Goal: Task Accomplishment & Management: Manage account settings

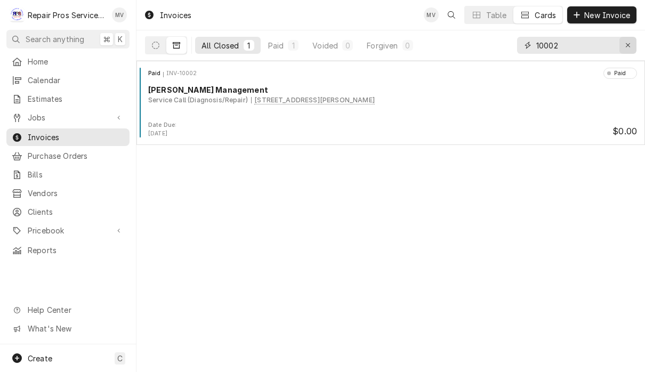
click at [627, 50] on div "Erase input" at bounding box center [628, 45] width 11 height 11
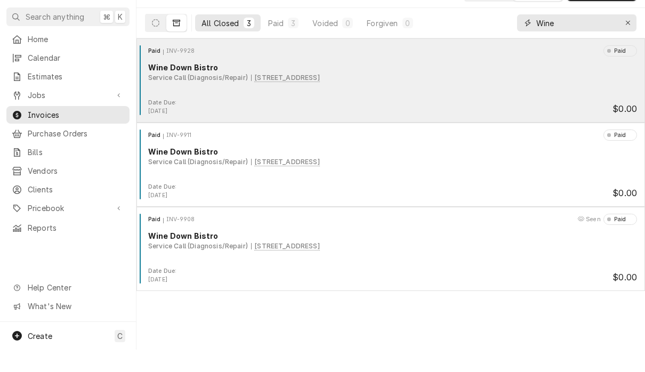
type input "Wine"
click at [491, 121] on div "Date Due: Sep 11, 2025 $0.00" at bounding box center [391, 129] width 500 height 17
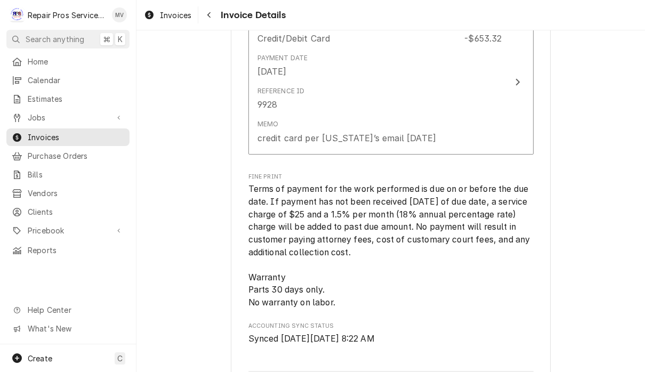
scroll to position [2012, 0]
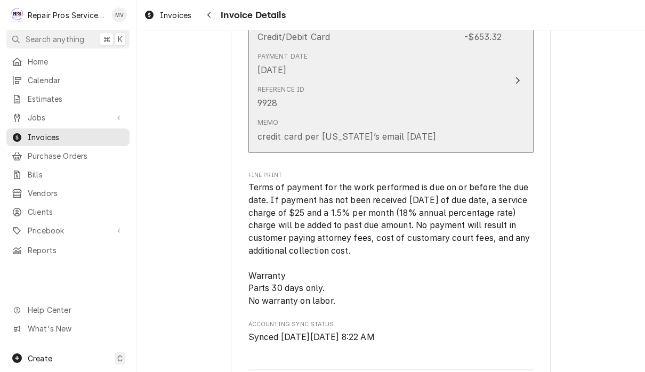
click at [508, 107] on button "Payment Method Credit/Debit Card Amount -$653.32 Payment Date Oct 15, 2025 Refe…" at bounding box center [390, 81] width 285 height 144
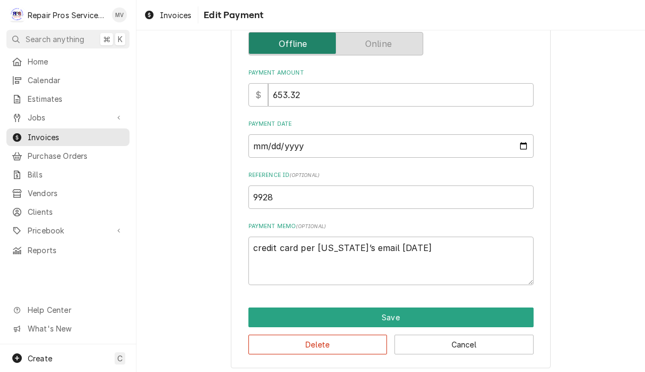
scroll to position [122, 0]
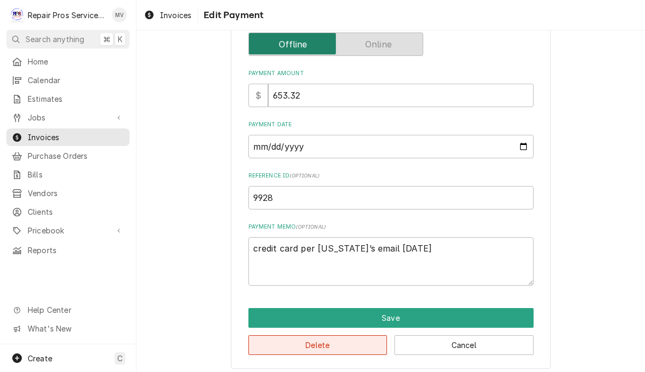
click at [328, 338] on button "Delete" at bounding box center [317, 345] width 139 height 20
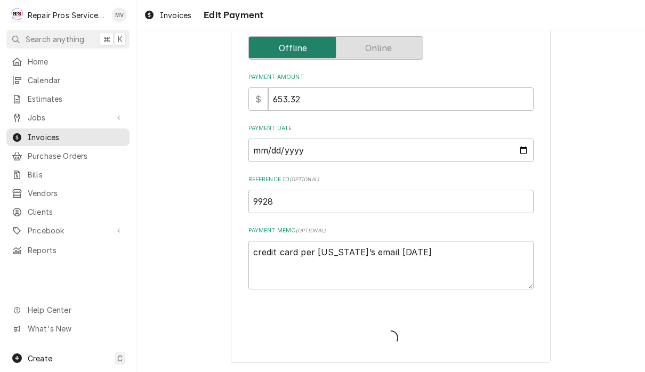
scroll to position [111, 0]
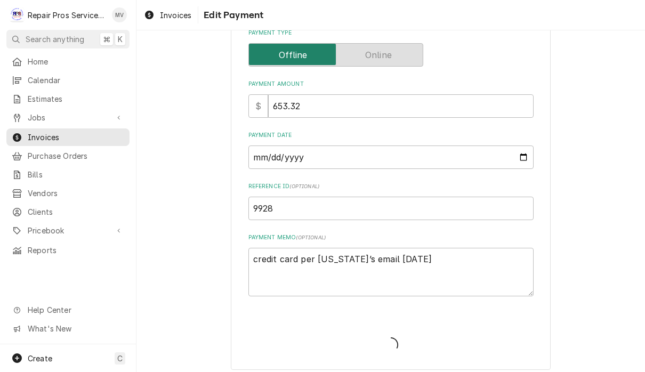
type textarea "x"
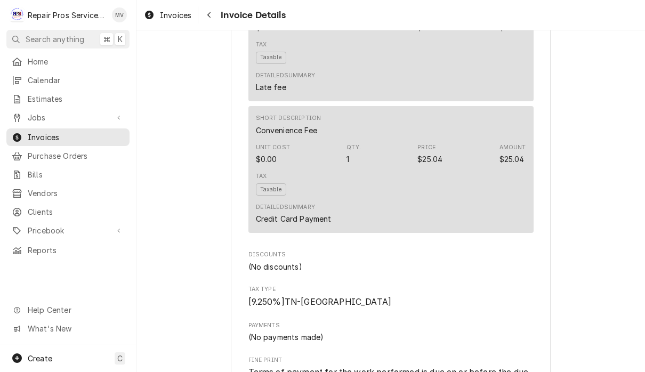
scroll to position [1657, 0]
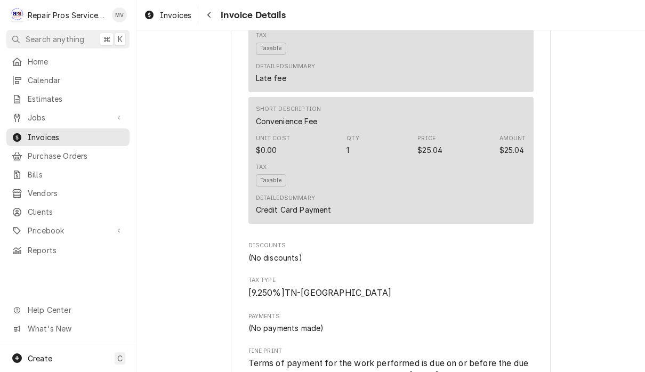
click at [505, 159] on div "Unit Cost $0.00 Qty. 1 Price $25.04 Amount $25.04" at bounding box center [391, 145] width 270 height 29
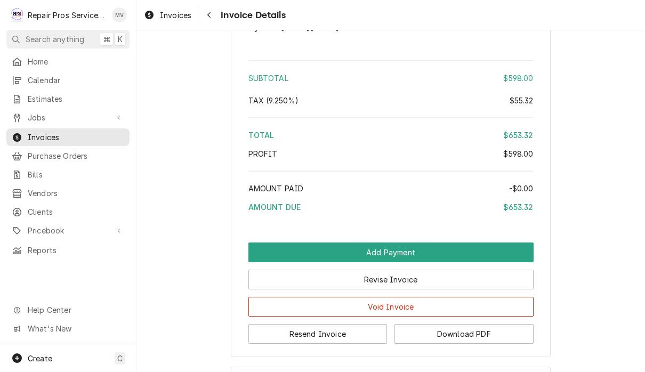
scroll to position [2171, 0]
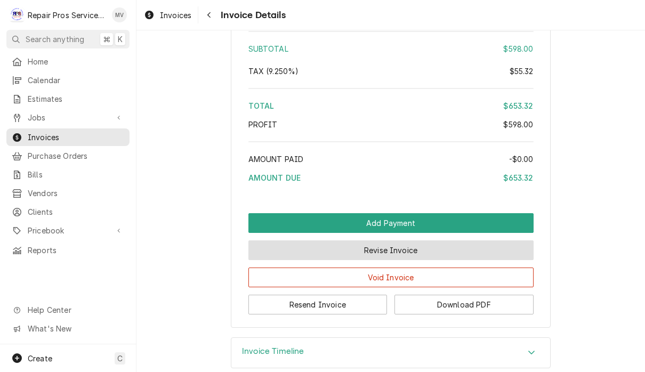
click at [433, 260] on button "Revise Invoice" at bounding box center [390, 250] width 285 height 20
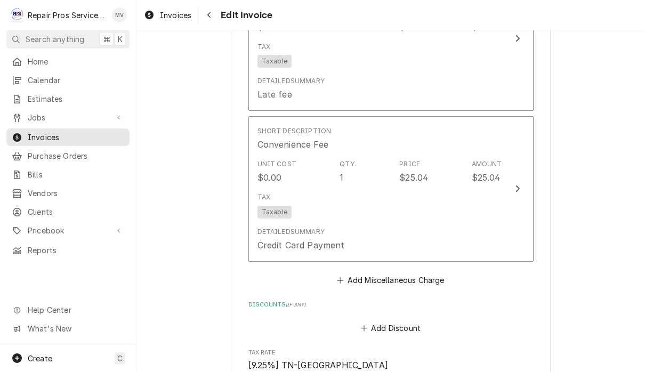
scroll to position [1830, 0]
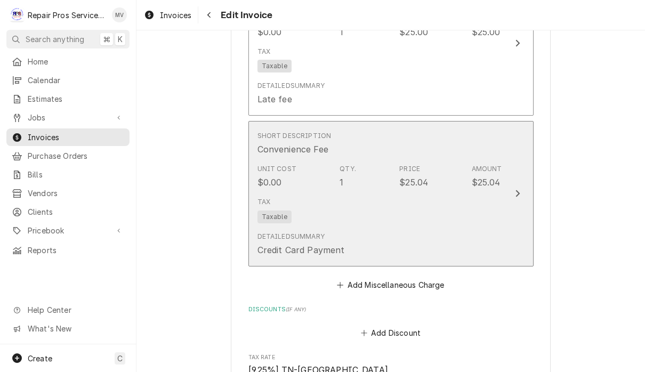
click at [521, 199] on button "Short Description Convenience Fee Unit Cost $0.00 Qty. 1 Price $25.04 Amount $2…" at bounding box center [390, 194] width 285 height 146
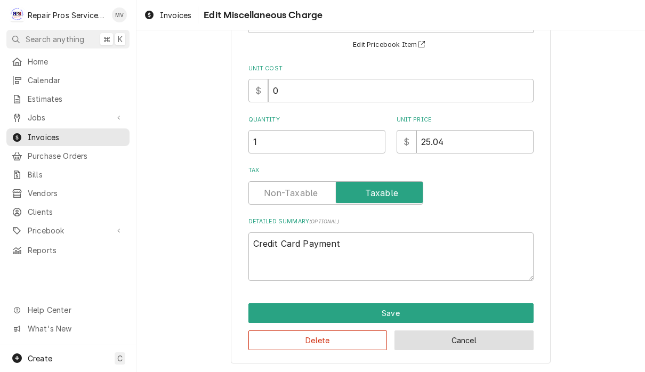
click at [431, 349] on button "Cancel" at bounding box center [463, 340] width 139 height 20
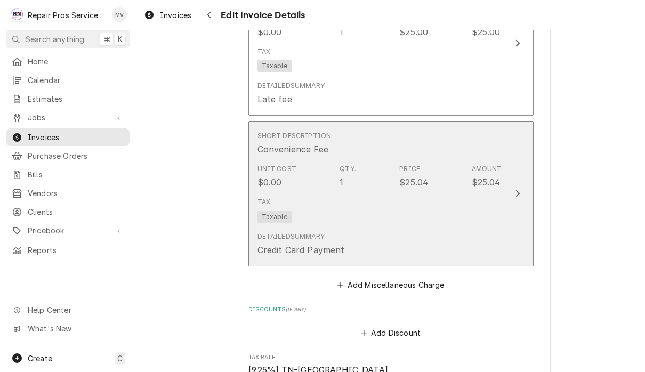
click at [517, 196] on icon "Update Line Item" at bounding box center [517, 193] width 5 height 9
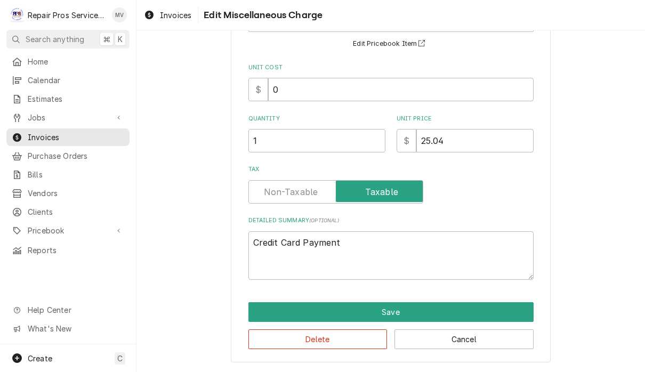
scroll to position [92, 0]
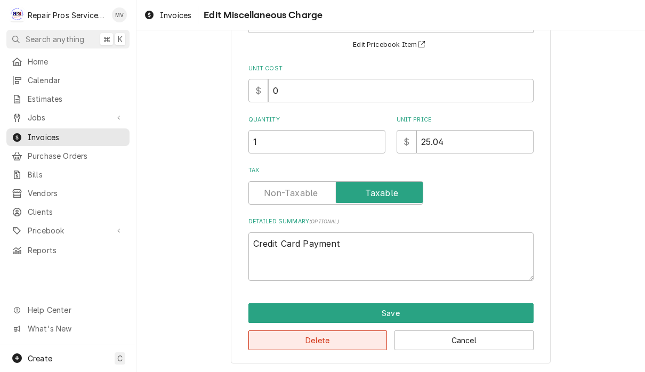
click at [333, 341] on button "Delete" at bounding box center [317, 340] width 139 height 20
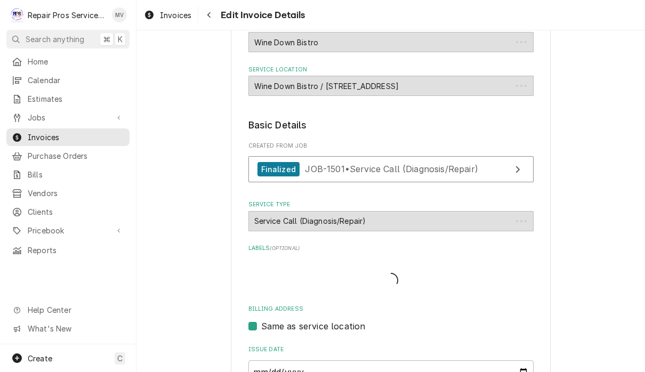
type textarea "x"
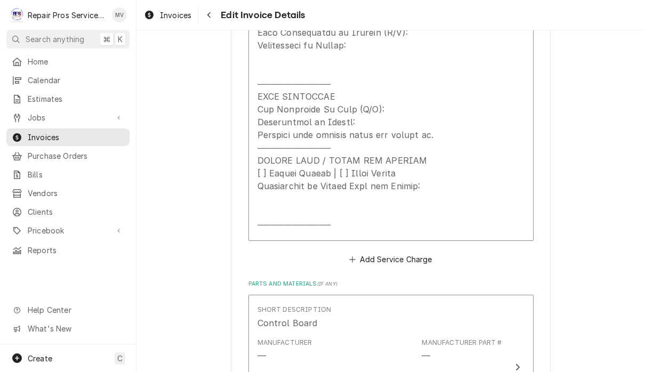
scroll to position [1038, 0]
